Goal: Check status: Check status

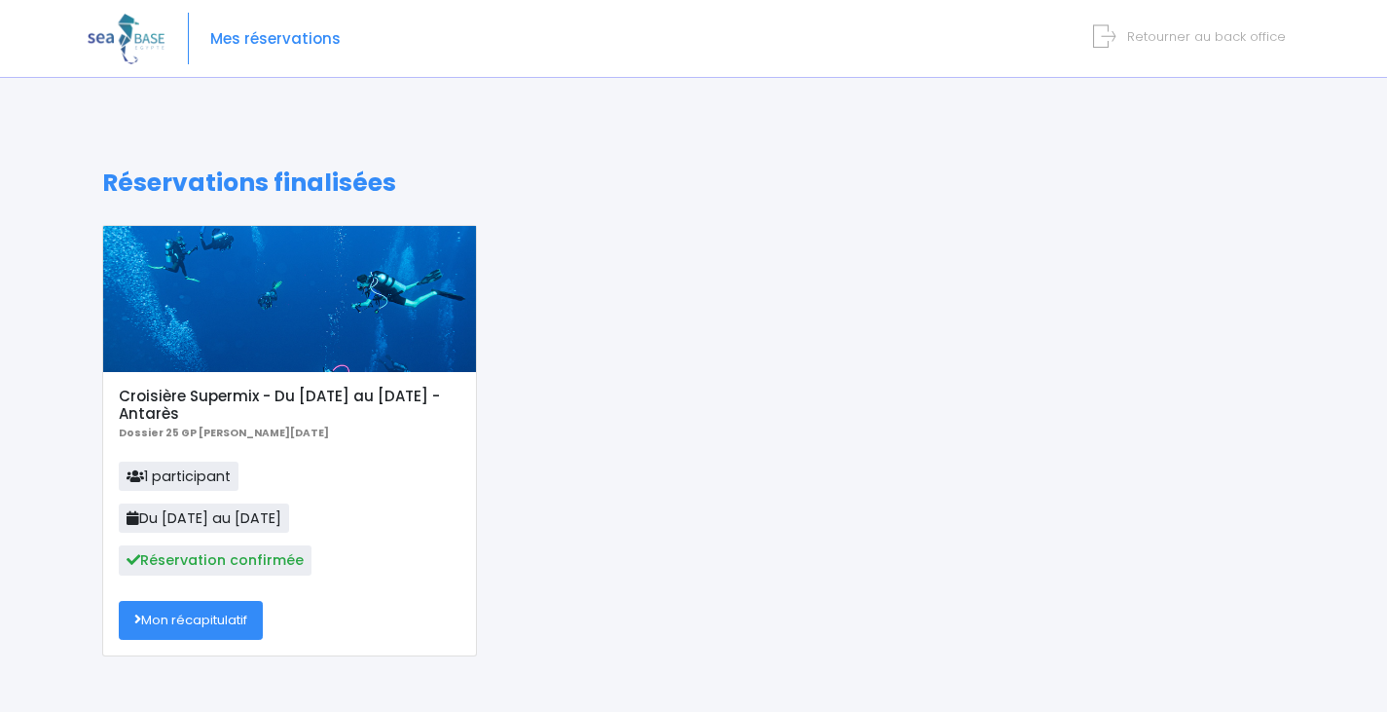
drag, startPoint x: 0, startPoint y: 0, endPoint x: 196, endPoint y: 637, distance: 666.1
click at [197, 637] on link "Mon récapitulatif" at bounding box center [191, 620] width 144 height 39
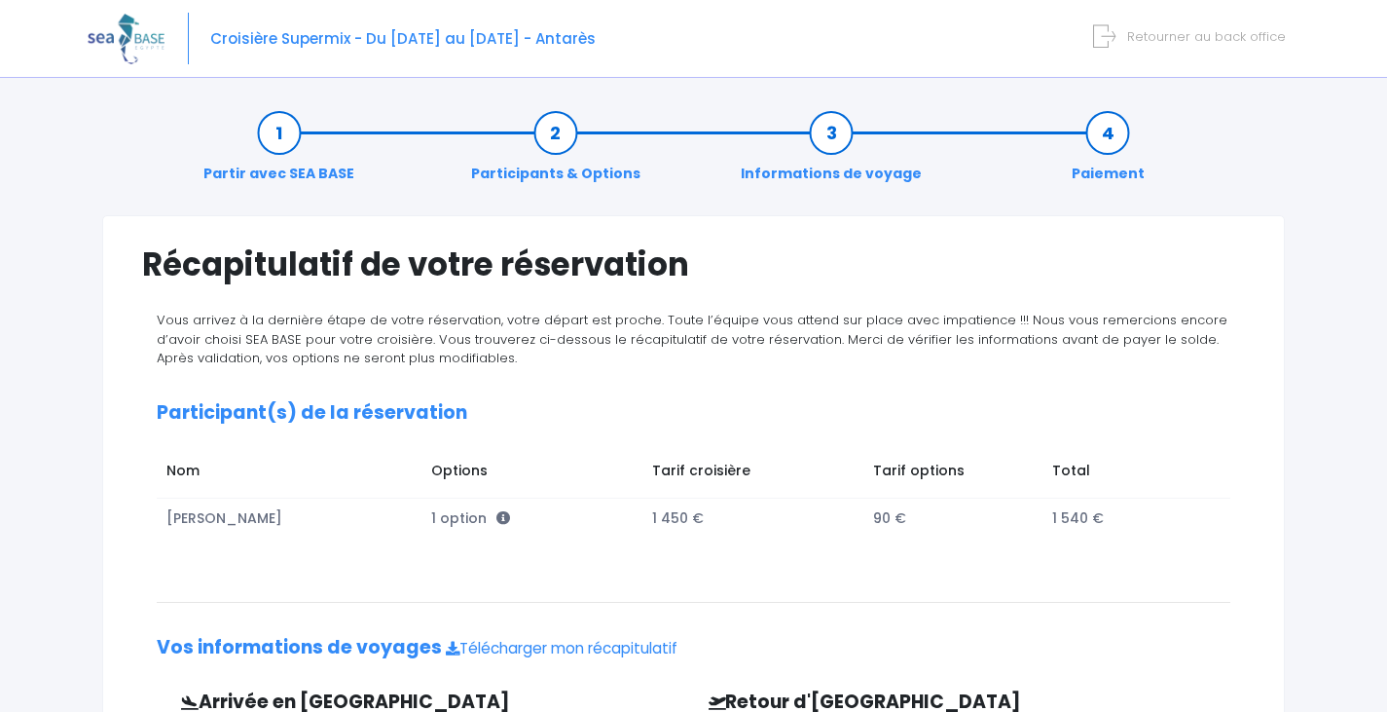
click at [829, 140] on link "Informations de voyage" at bounding box center [831, 153] width 201 height 61
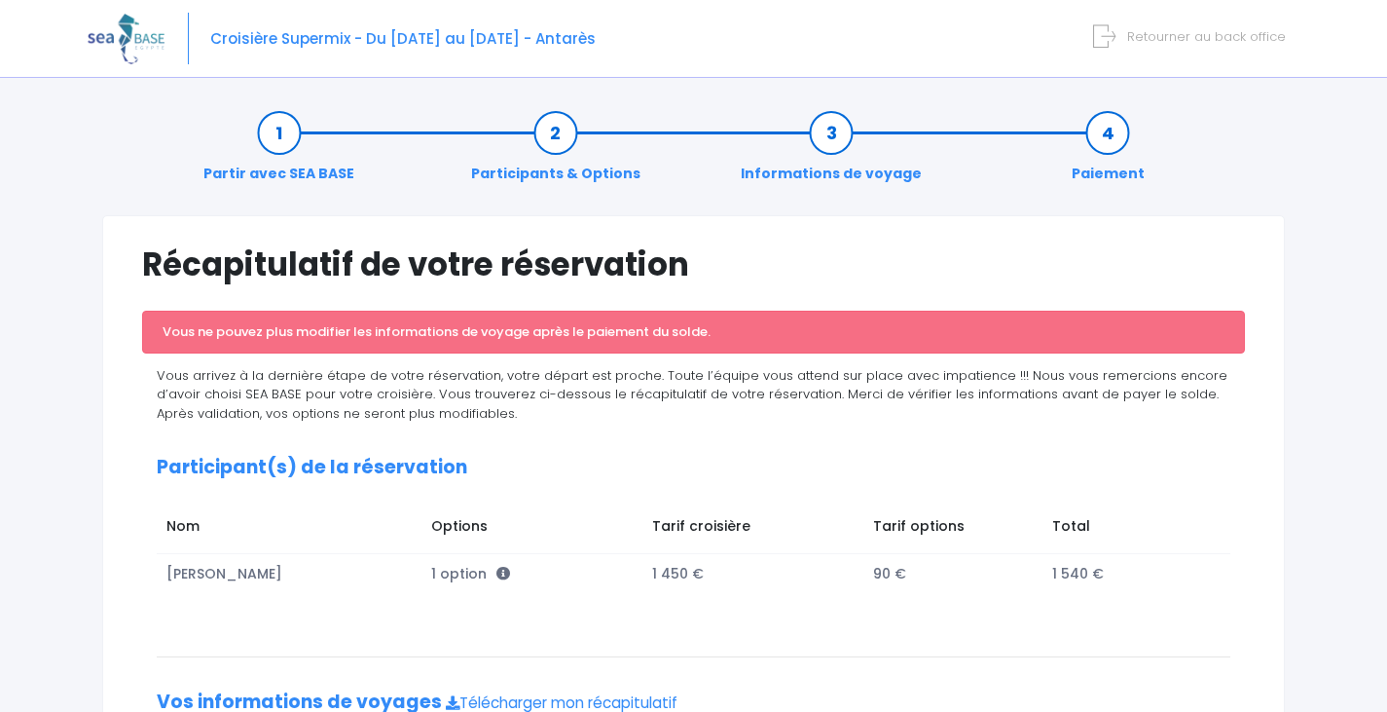
click at [1197, 40] on span "Retourner au back office" at bounding box center [1206, 36] width 159 height 18
